Goal: Communication & Community: Answer question/provide support

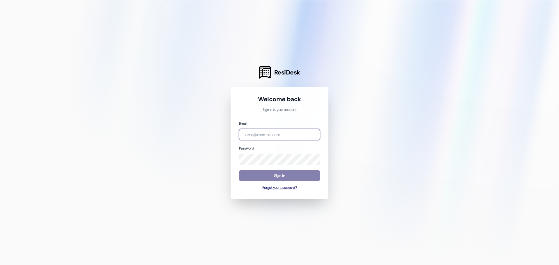
type input "melanie@birchstoneres.com"
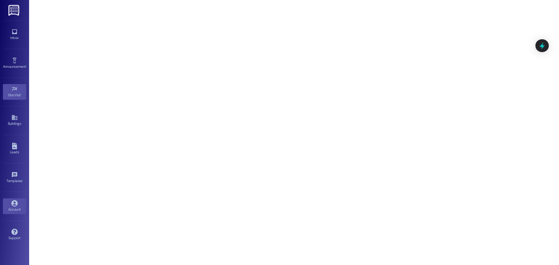
click at [13, 210] on div "Account" at bounding box center [14, 210] width 29 height 6
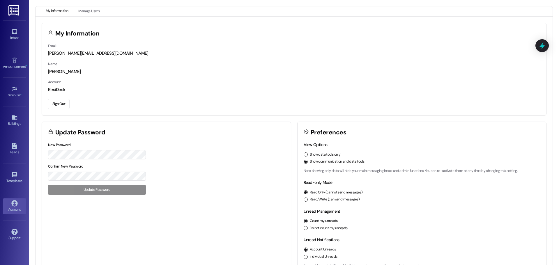
click at [22, 10] on link at bounding box center [14, 10] width 19 height 20
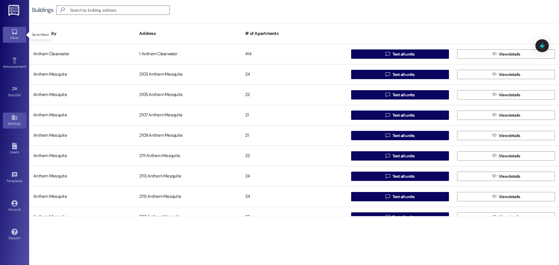
click at [18, 30] on link "Inbox" at bounding box center [14, 35] width 23 height 16
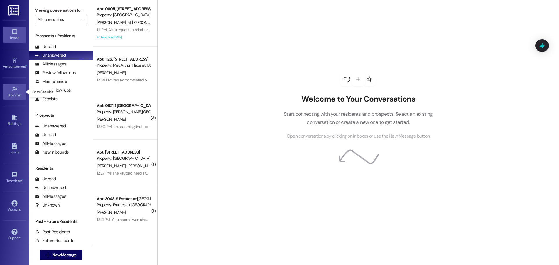
click at [11, 94] on div "Site Visit •" at bounding box center [14, 95] width 29 height 6
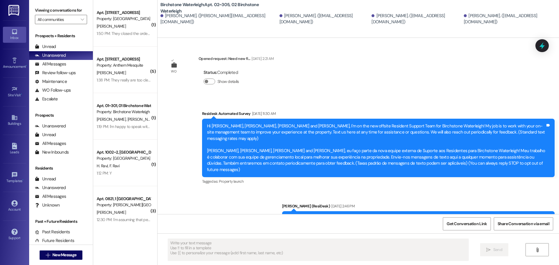
type textarea "Fetching suggested responses. Please feel free to read through the conversation…"
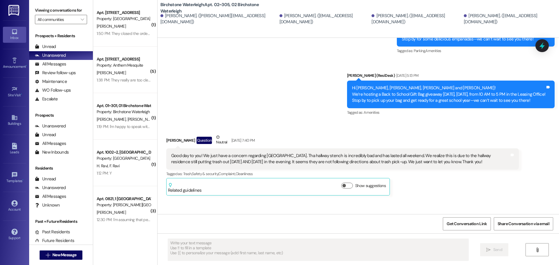
scroll to position [4735, 0]
